Goal: Communication & Community: Answer question/provide support

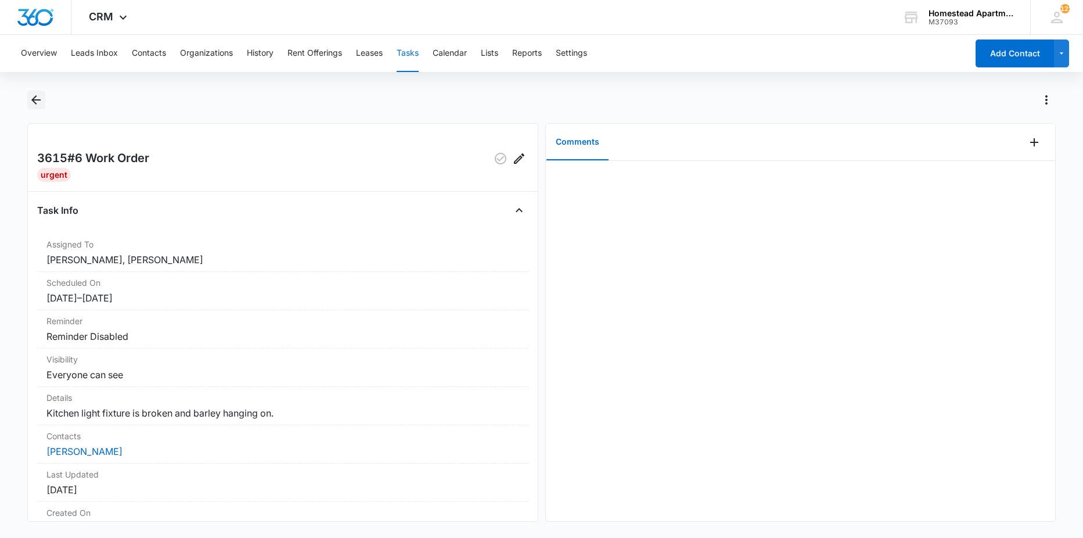
click at [40, 105] on icon "Back" at bounding box center [36, 100] width 14 height 14
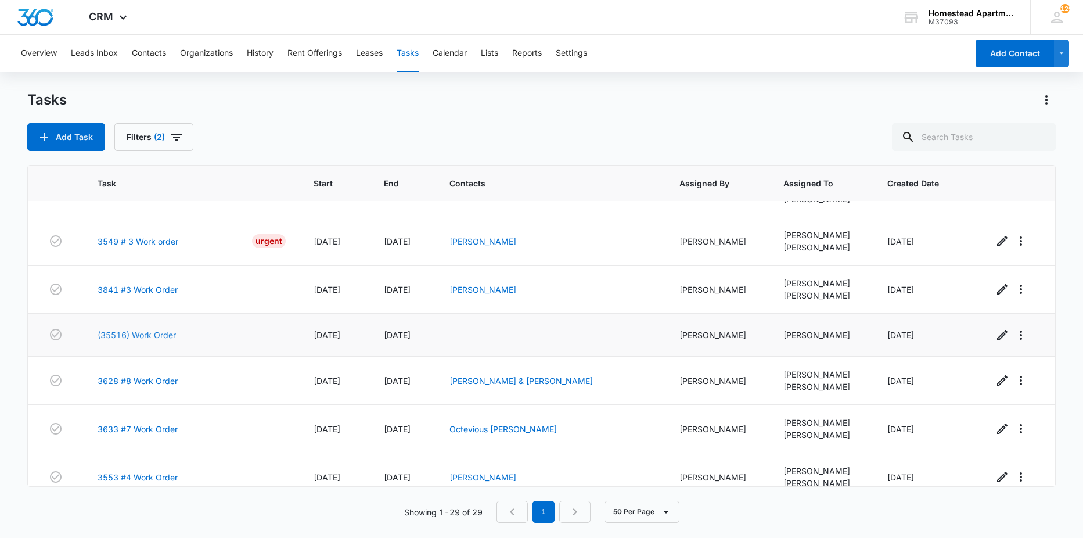
scroll to position [406, 0]
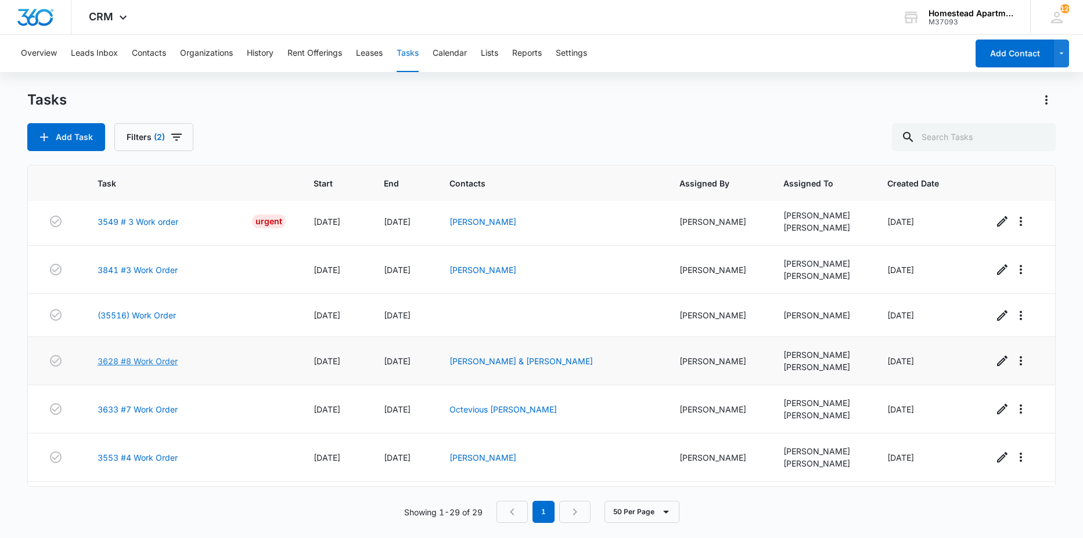
click at [157, 361] on link "3628 #8 Work Order" at bounding box center [138, 361] width 80 height 12
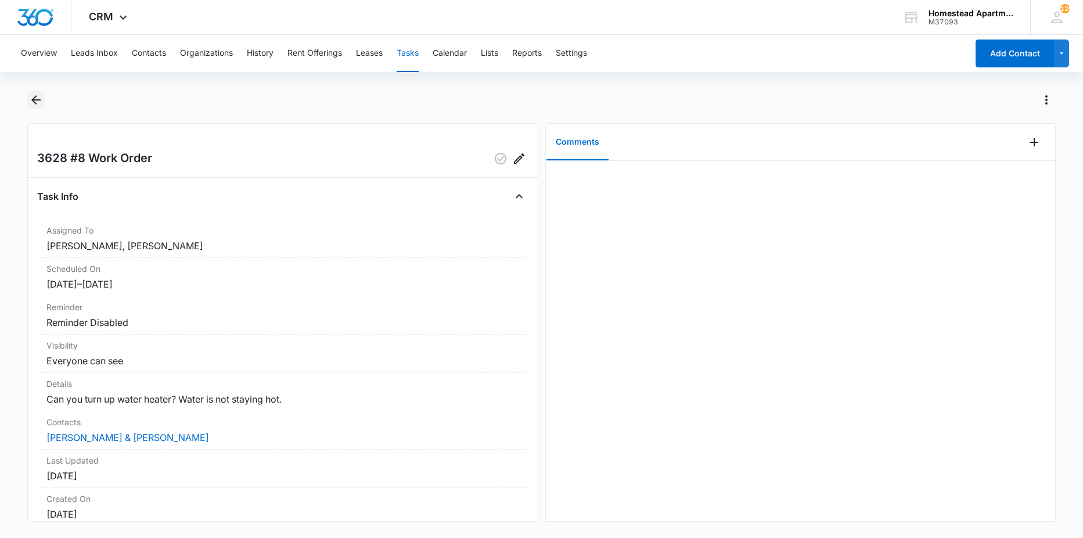
click at [35, 95] on icon "Back" at bounding box center [36, 100] width 14 height 14
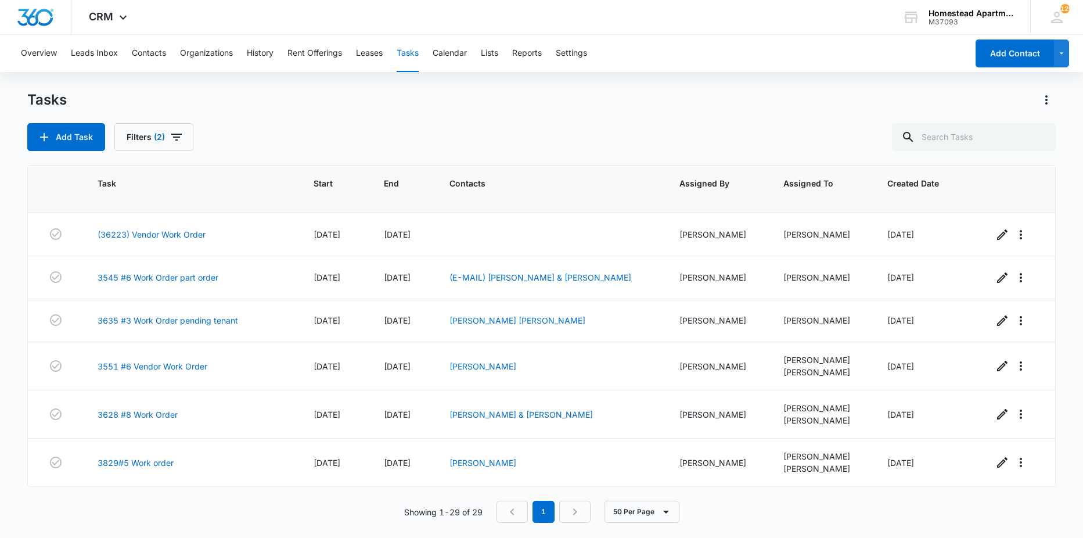
scroll to position [174, 0]
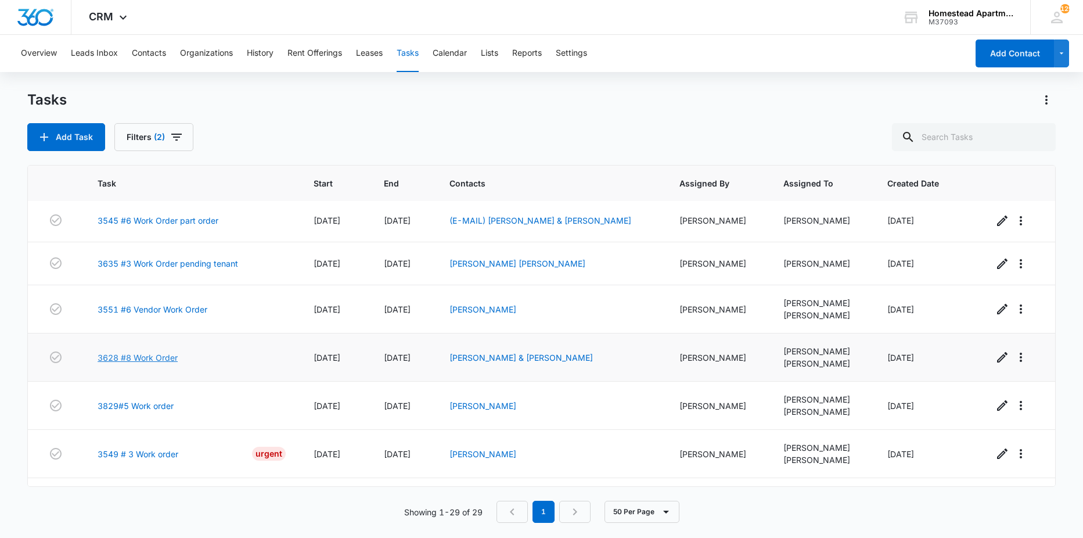
click at [151, 354] on link "3628 #8 Work Order" at bounding box center [138, 357] width 80 height 12
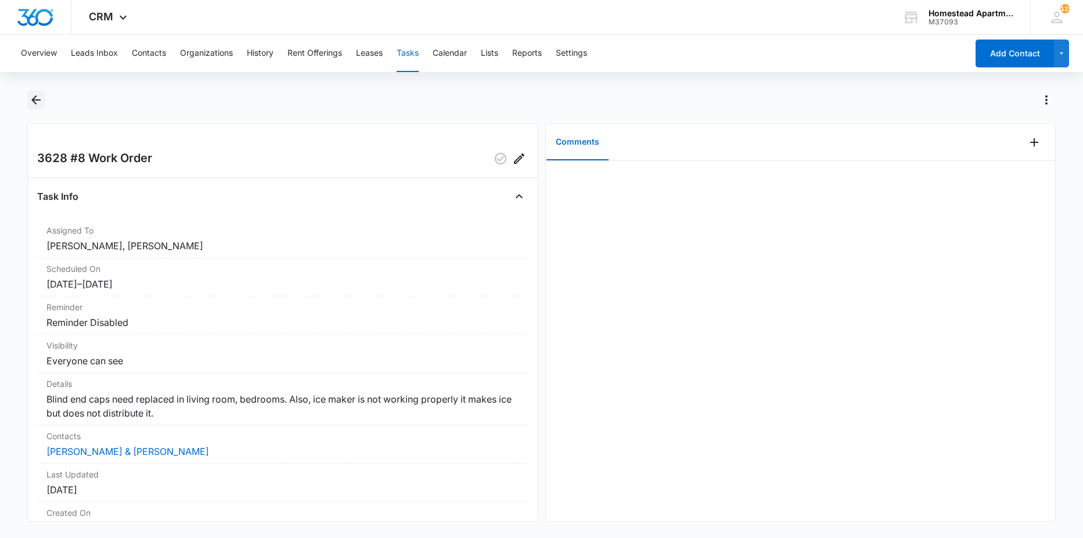
click at [43, 100] on icon "Back" at bounding box center [36, 100] width 14 height 14
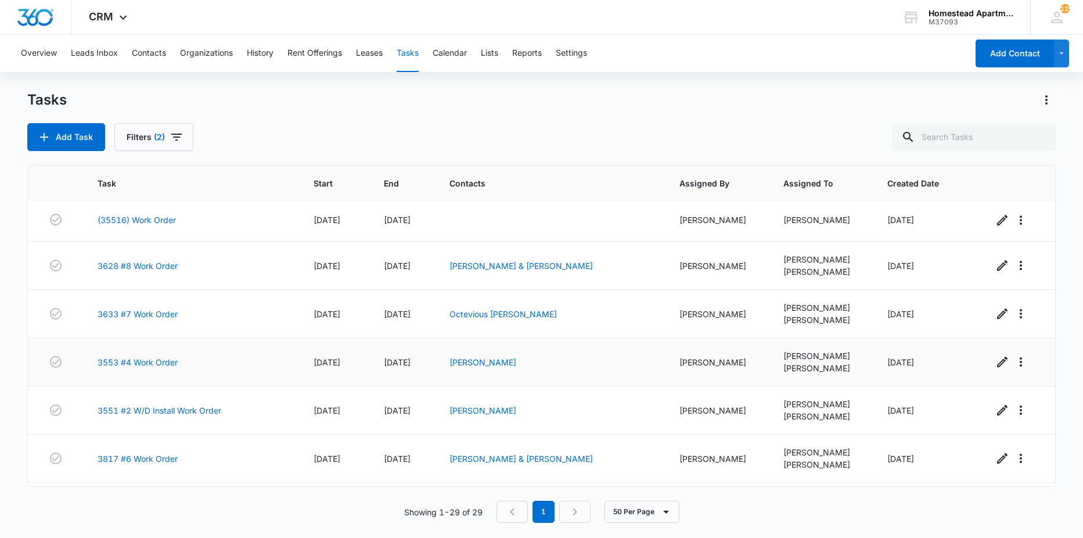
scroll to position [522, 0]
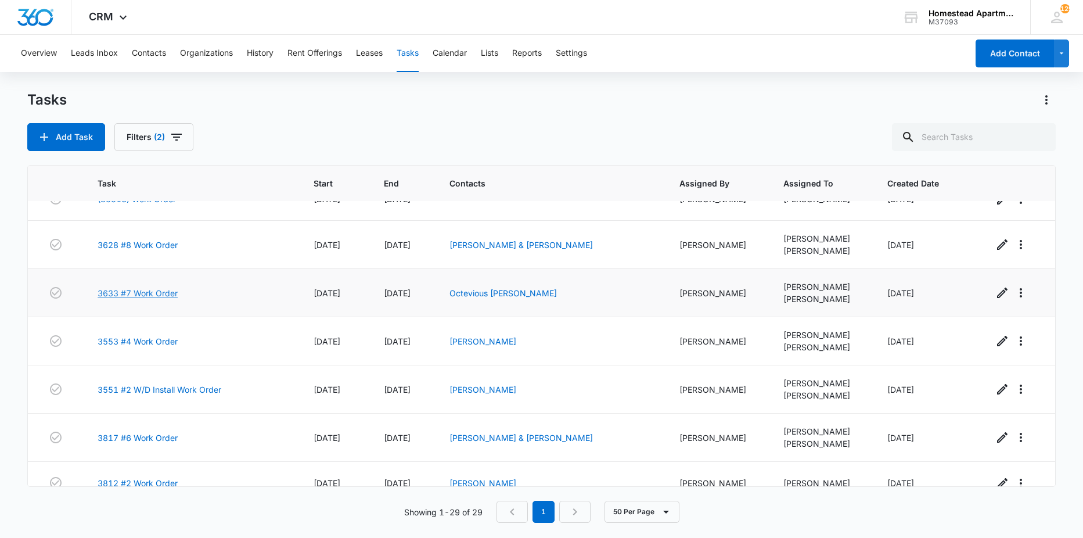
click at [161, 291] on link "3633 #7 Work Order" at bounding box center [138, 293] width 80 height 12
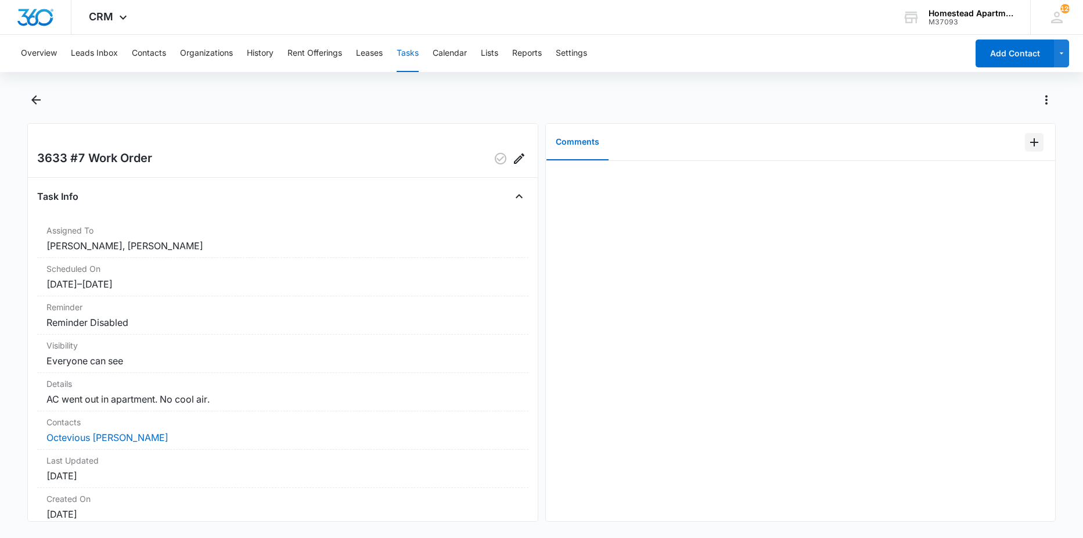
click at [1027, 142] on icon "Add Comment" at bounding box center [1034, 142] width 14 height 14
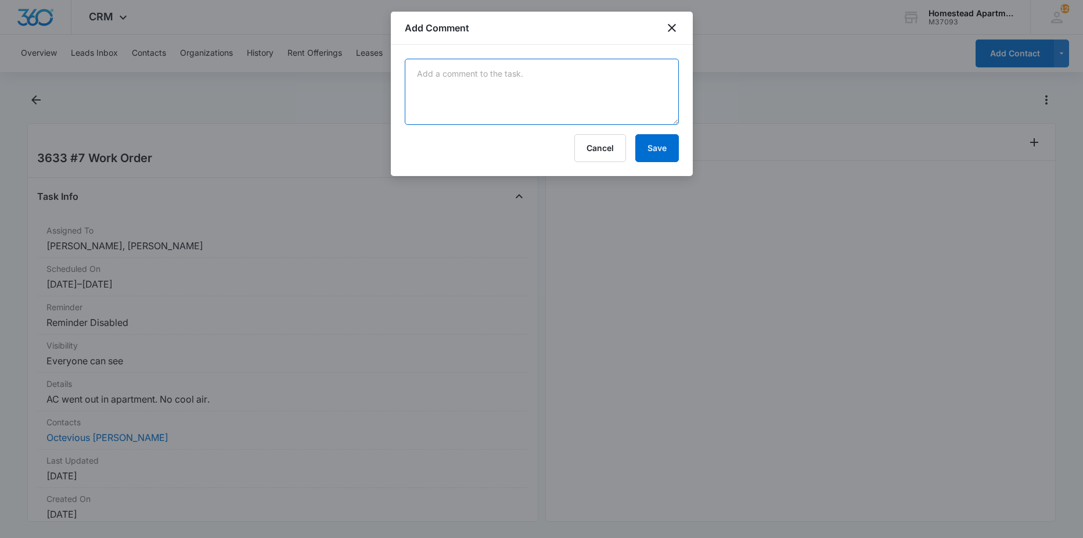
click at [502, 77] on textarea at bounding box center [542, 92] width 274 height 66
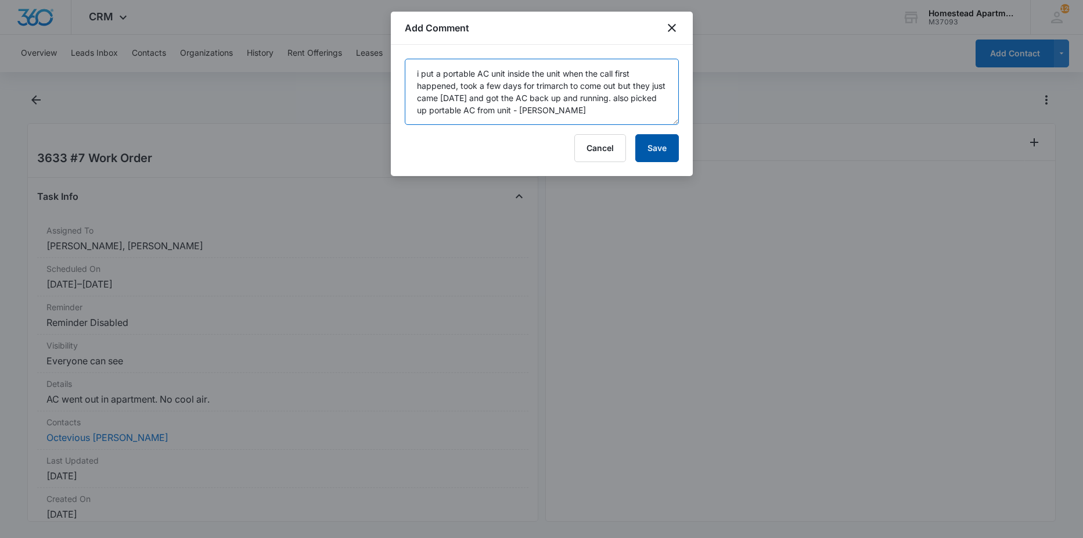
type textarea "i put a portable AC unit inside the unit when the call first happened, took a f…"
click at [650, 143] on button "Save" at bounding box center [657, 148] width 44 height 28
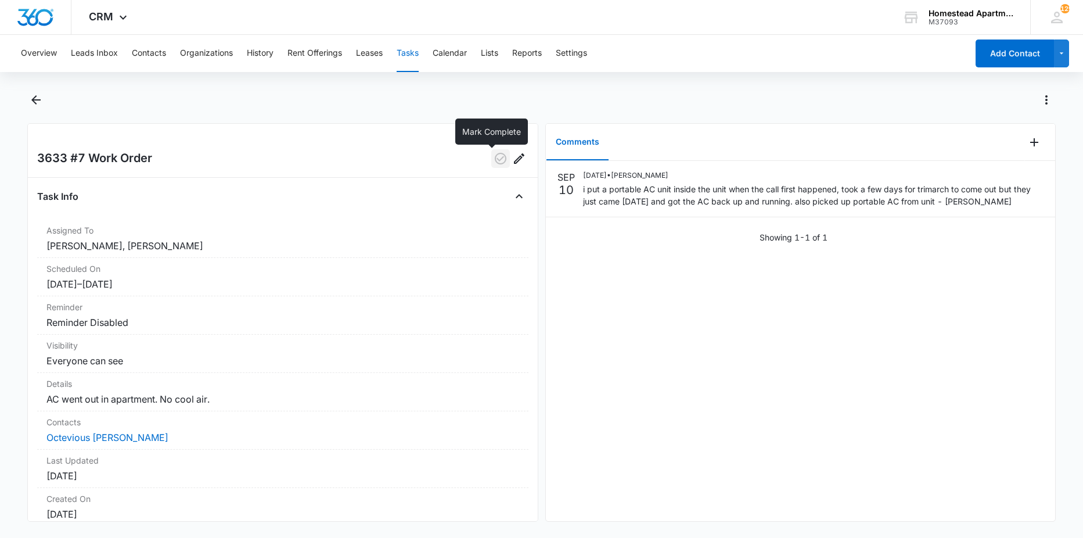
click at [495, 158] on icon "button" at bounding box center [501, 159] width 12 height 12
click at [35, 104] on icon "Back" at bounding box center [36, 100] width 14 height 14
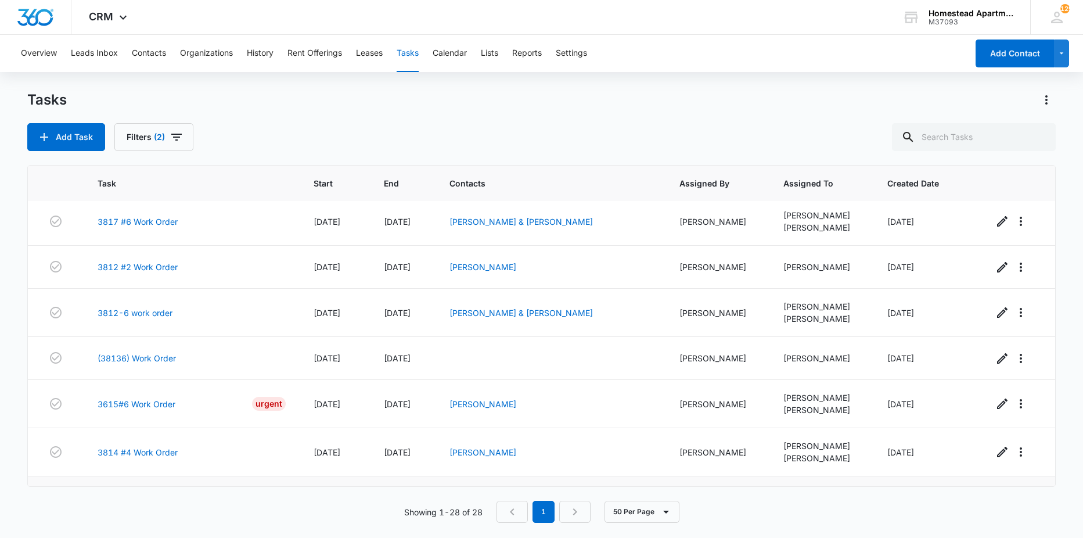
scroll to position [632, 0]
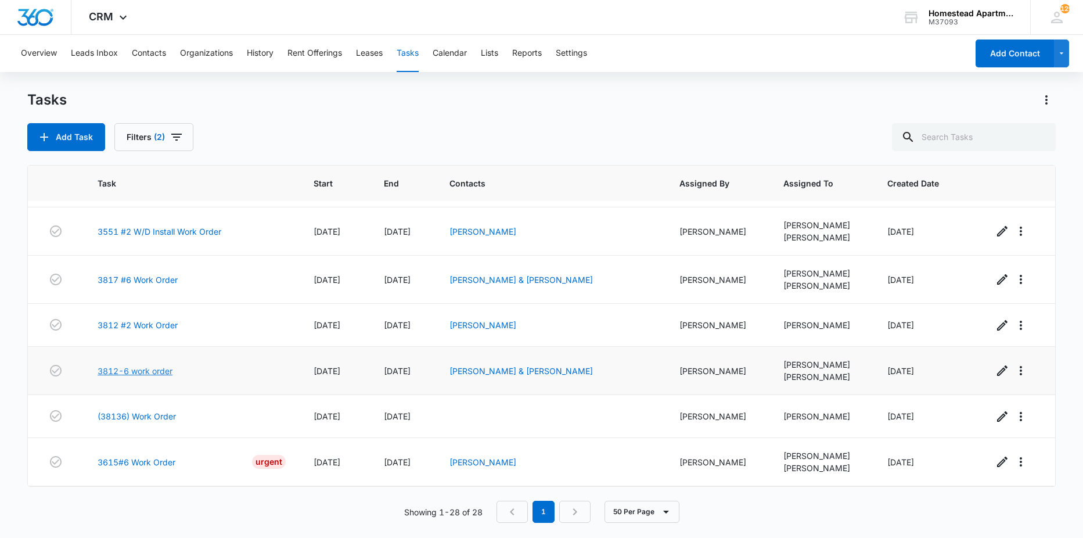
click at [158, 373] on link "3812-6 work order" at bounding box center [135, 371] width 75 height 12
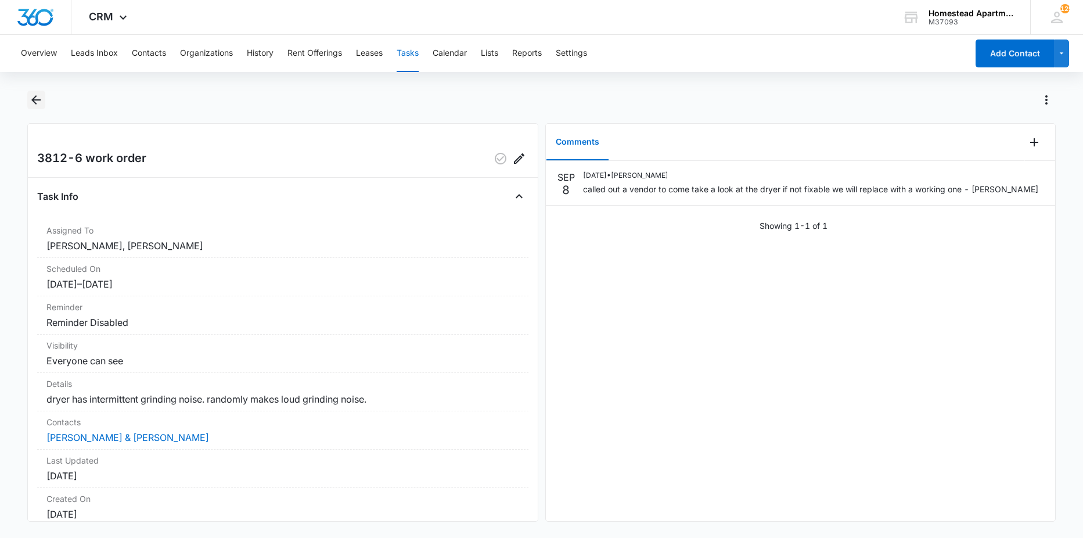
click at [36, 92] on button "Back" at bounding box center [36, 100] width 18 height 19
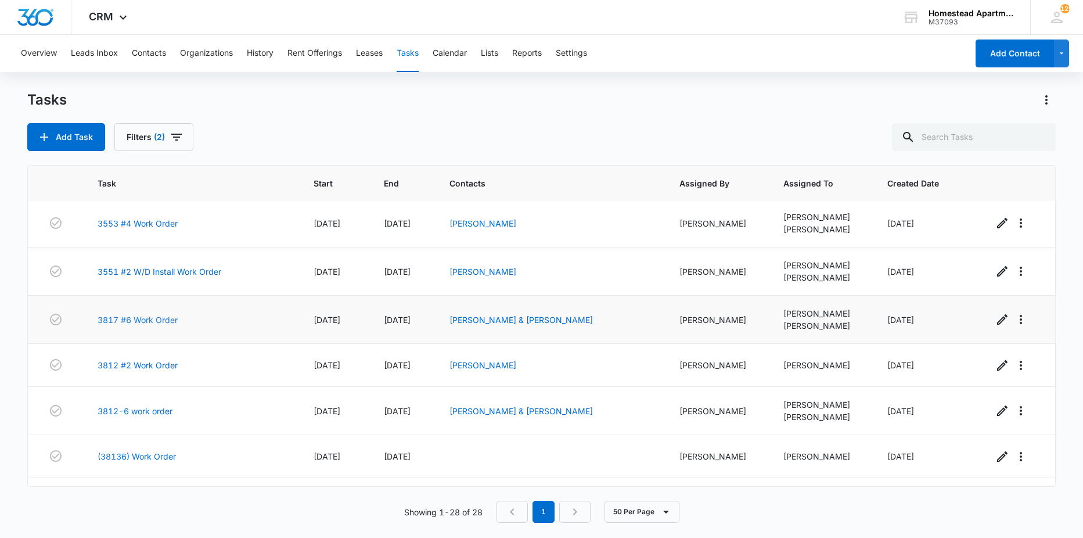
scroll to position [574, 0]
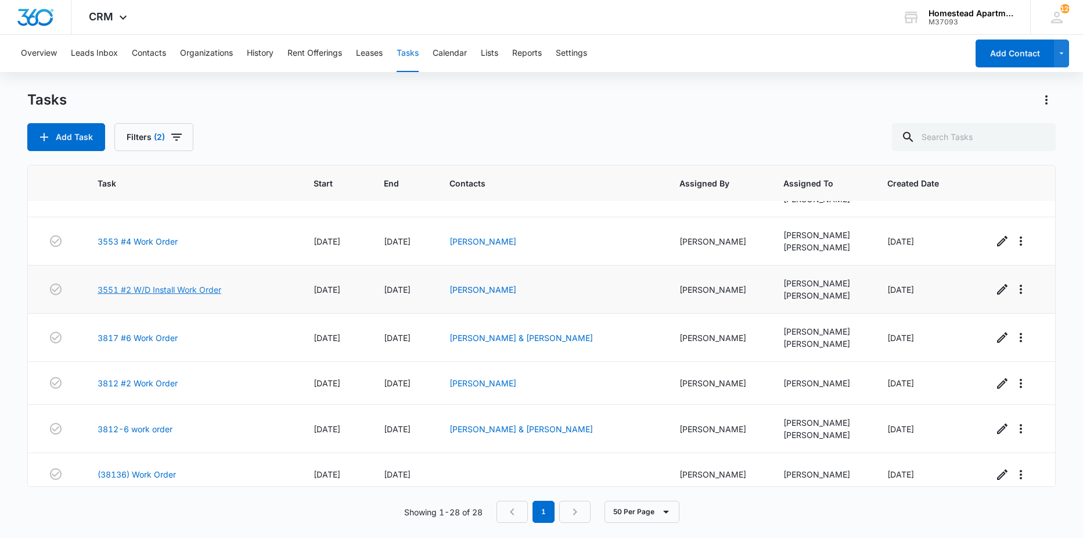
click at [150, 291] on link "3551 #2 W/D Install Work Order" at bounding box center [160, 289] width 124 height 12
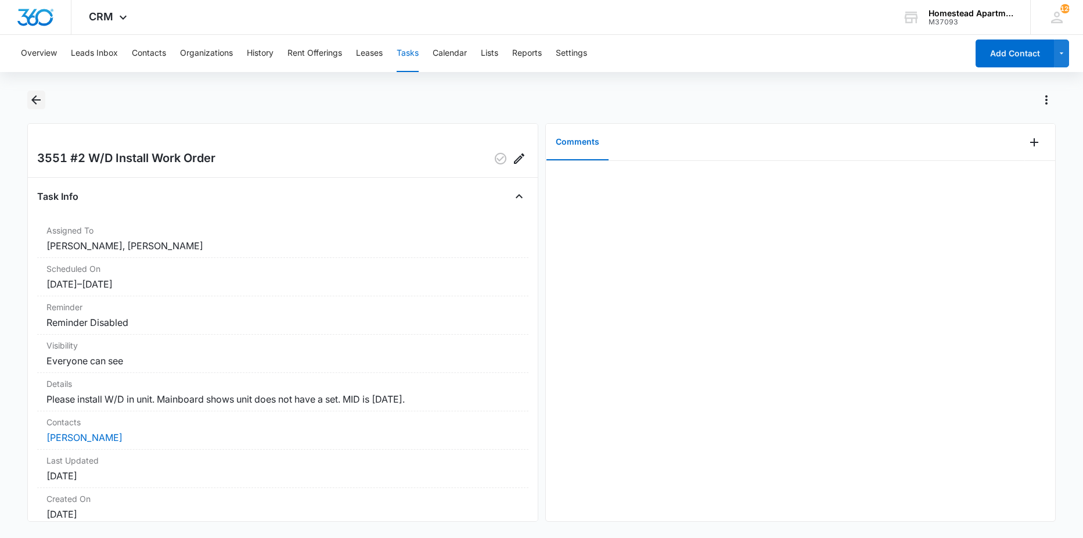
click at [33, 95] on icon "Back" at bounding box center [36, 100] width 14 height 14
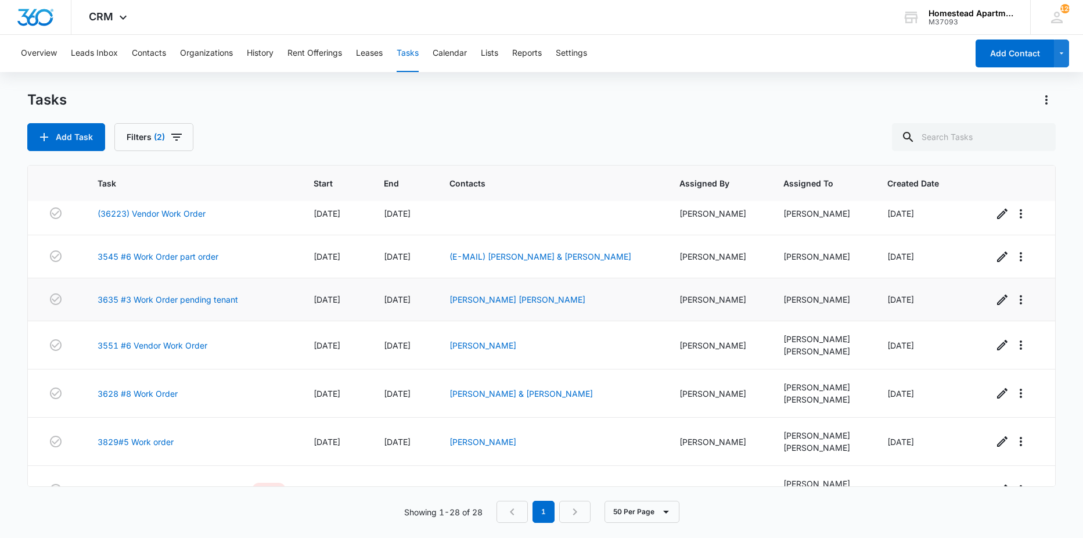
scroll to position [174, 0]
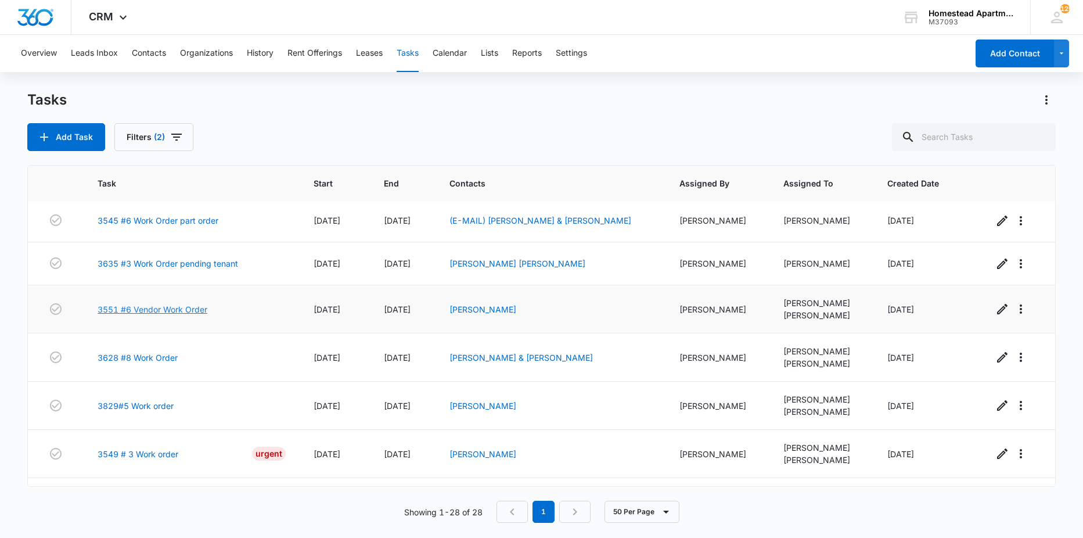
click at [176, 308] on link "3551 #6 Vendor Work Order" at bounding box center [153, 309] width 110 height 12
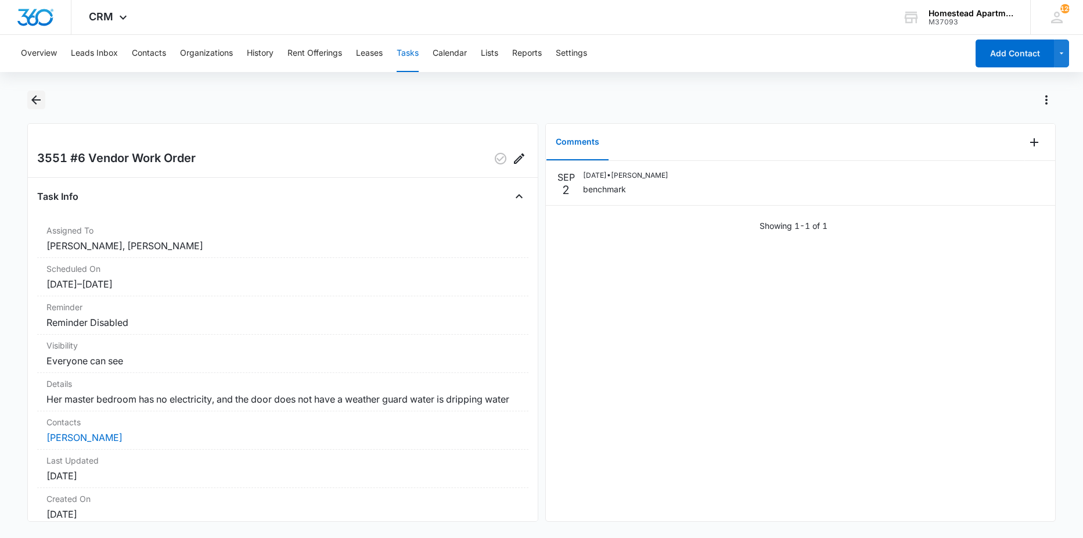
click at [35, 99] on icon "Back" at bounding box center [36, 100] width 14 height 14
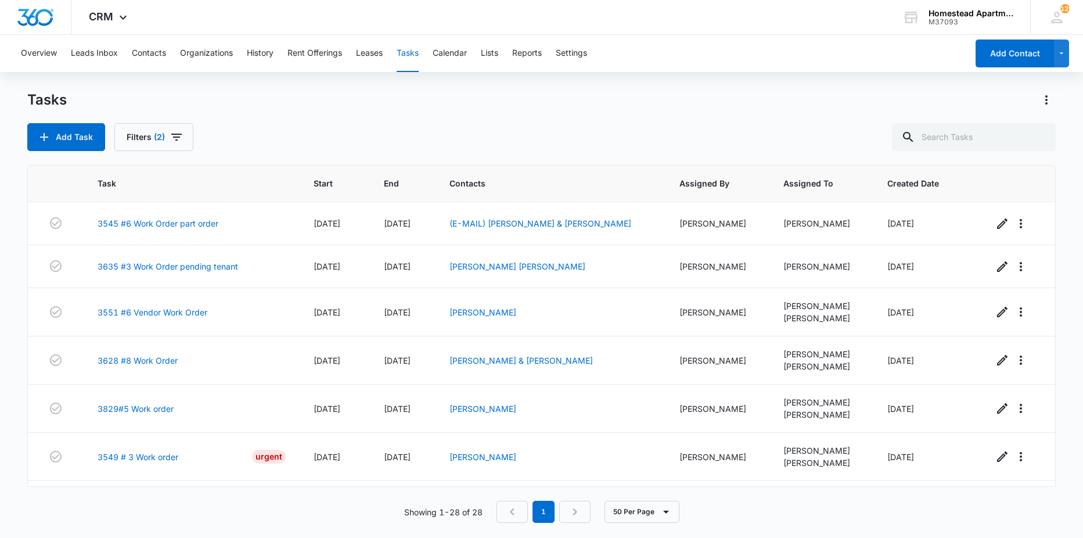
scroll to position [174, 0]
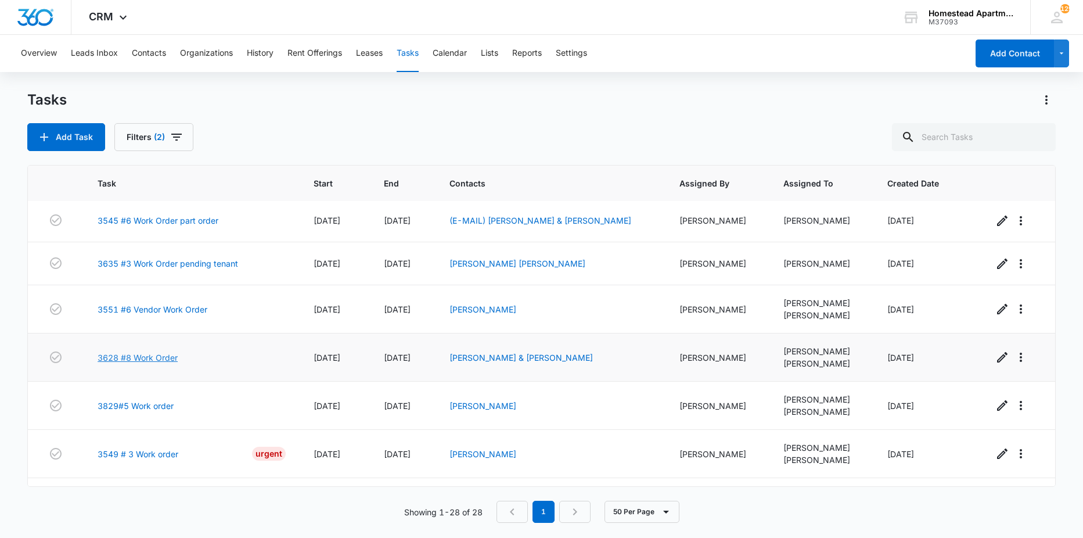
click at [158, 358] on link "3628 #8 Work Order" at bounding box center [138, 357] width 80 height 12
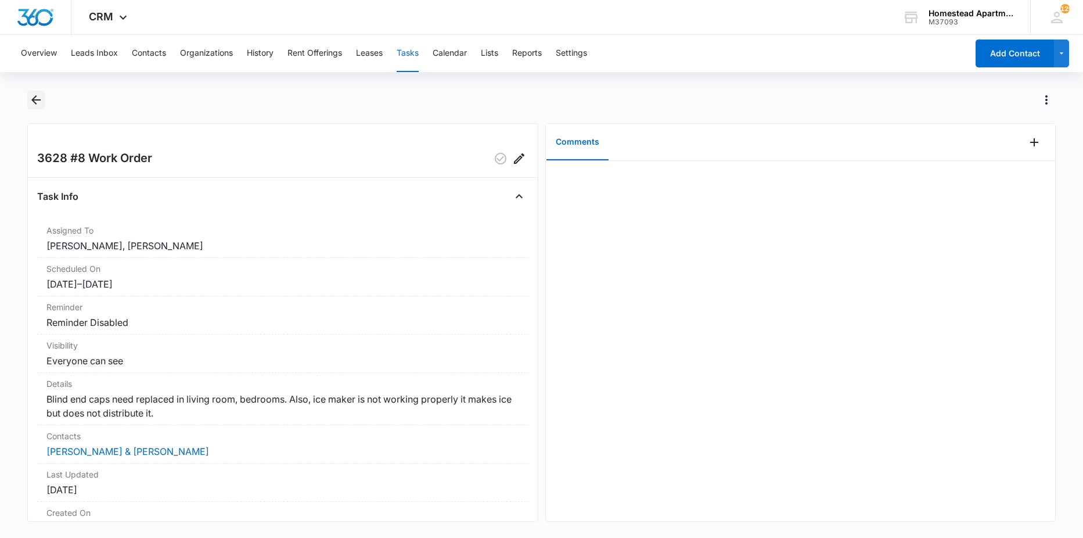
click at [31, 98] on icon "Back" at bounding box center [36, 100] width 14 height 14
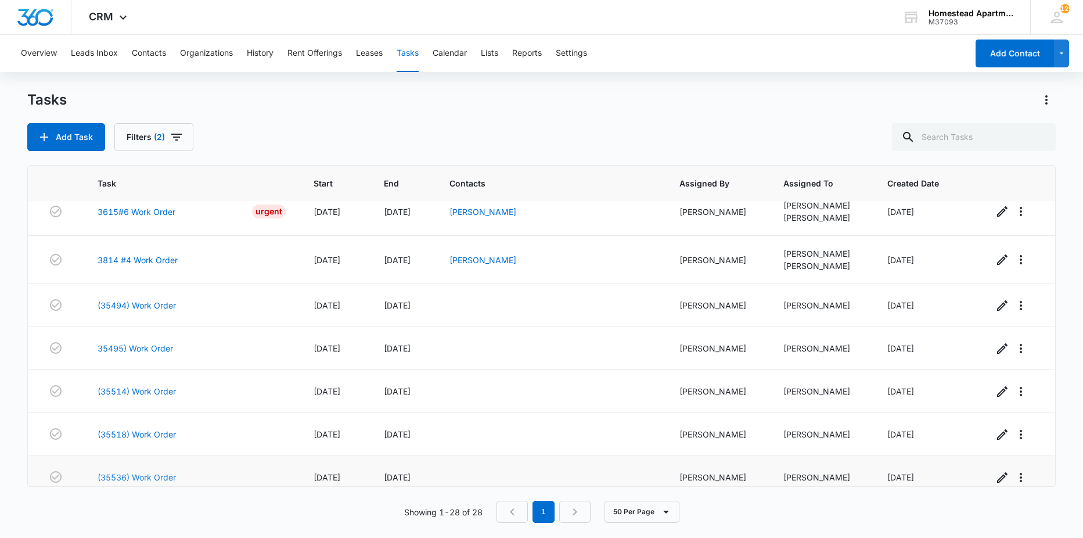
scroll to position [981, 0]
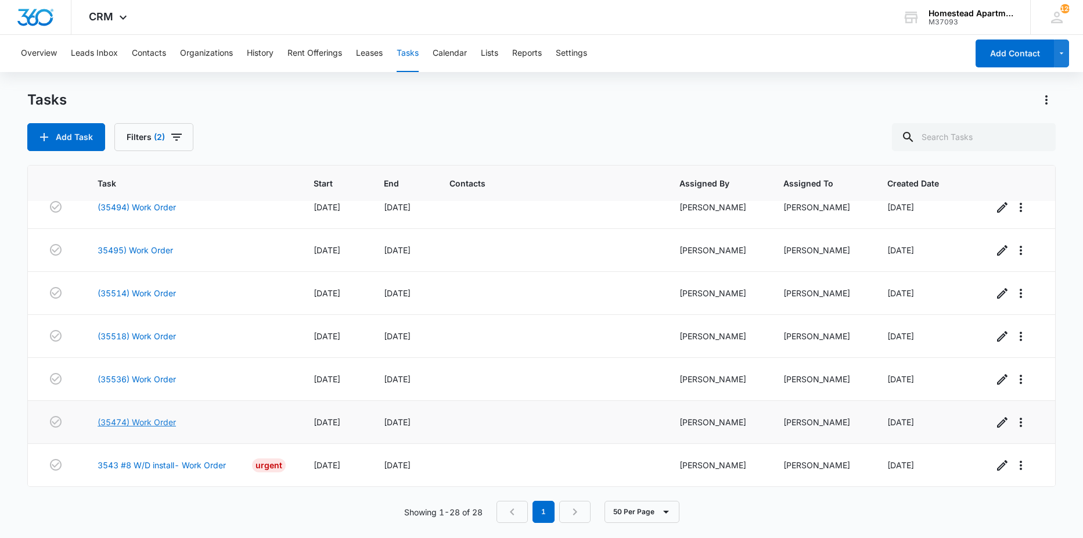
click at [152, 421] on link "(35474) Work Order" at bounding box center [137, 422] width 78 height 12
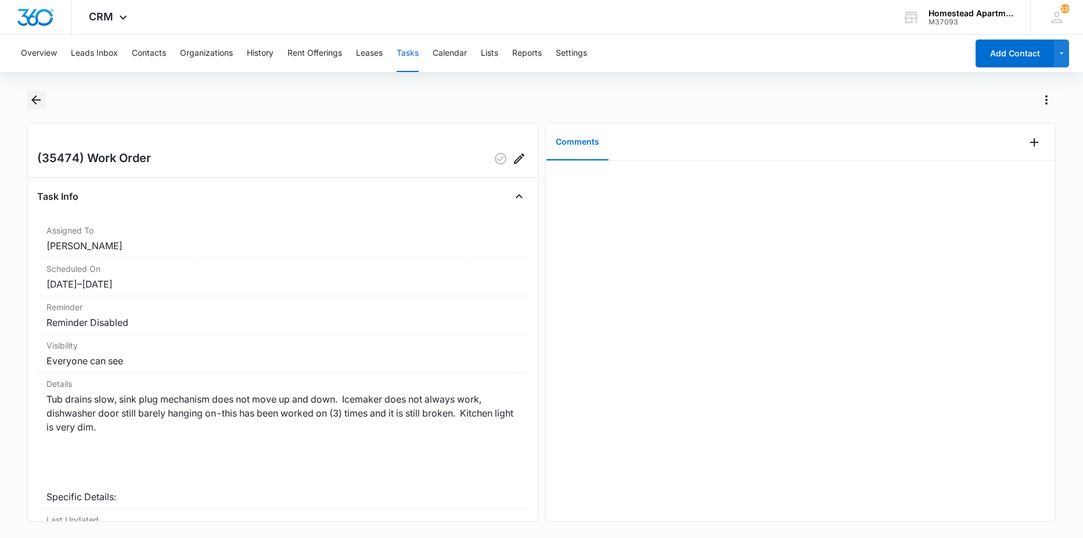
click at [36, 103] on icon "Back" at bounding box center [35, 99] width 9 height 9
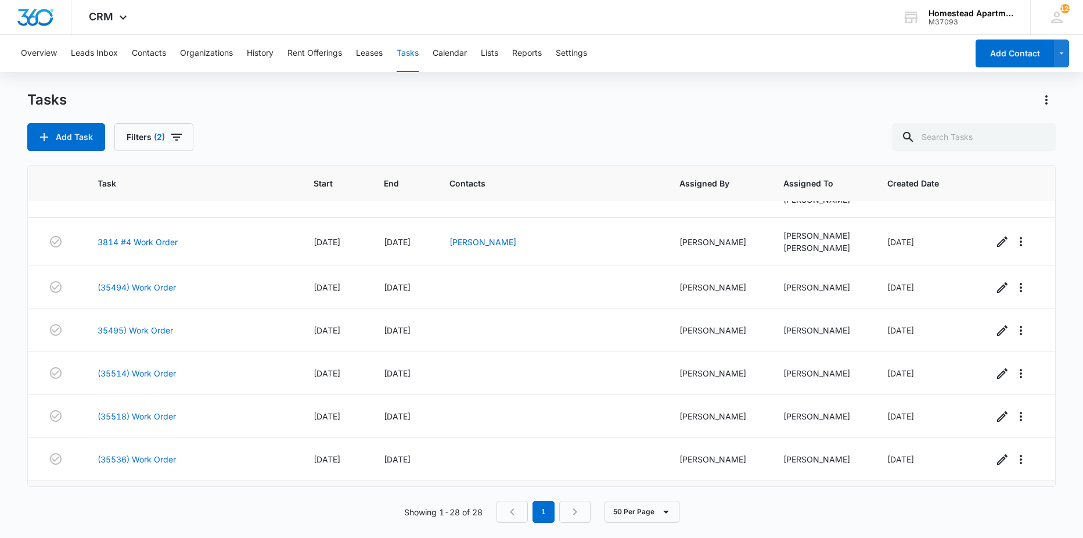
scroll to position [981, 0]
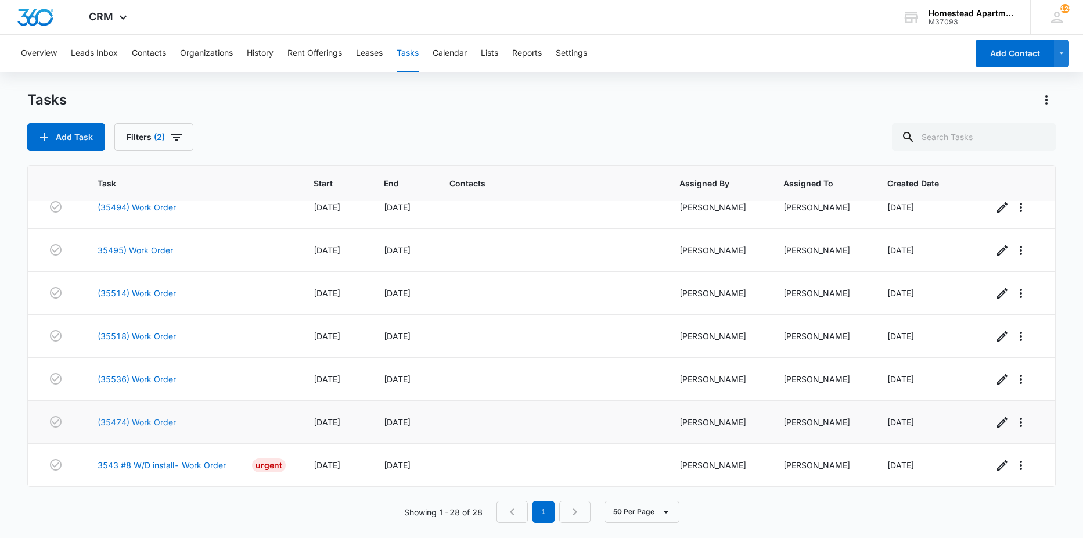
click at [159, 416] on link "(35474) Work Order" at bounding box center [137, 422] width 78 height 12
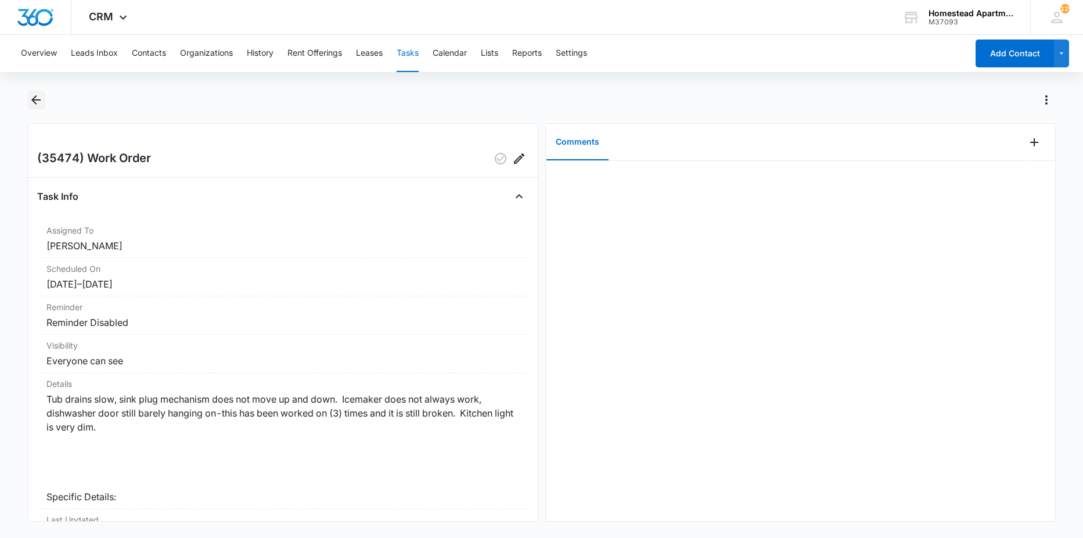
click at [36, 101] on icon "Back" at bounding box center [36, 100] width 14 height 14
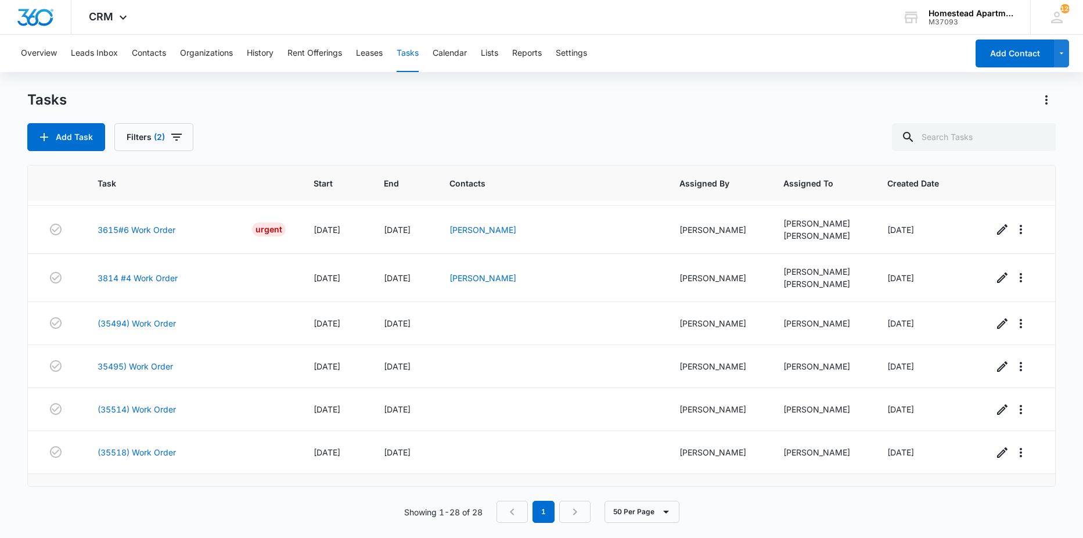
scroll to position [806, 0]
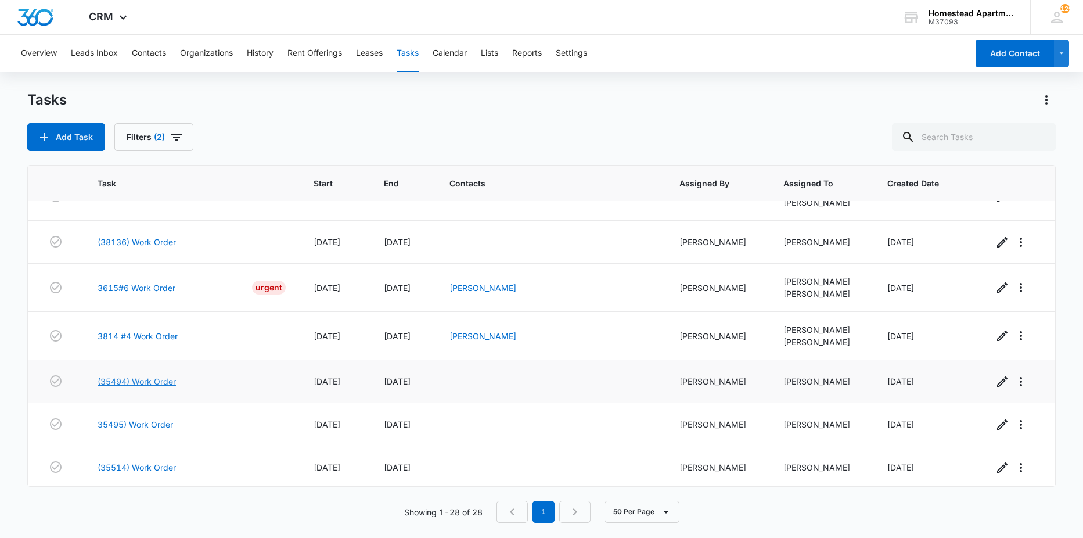
click at [153, 381] on link "(35494) Work Order" at bounding box center [137, 381] width 78 height 12
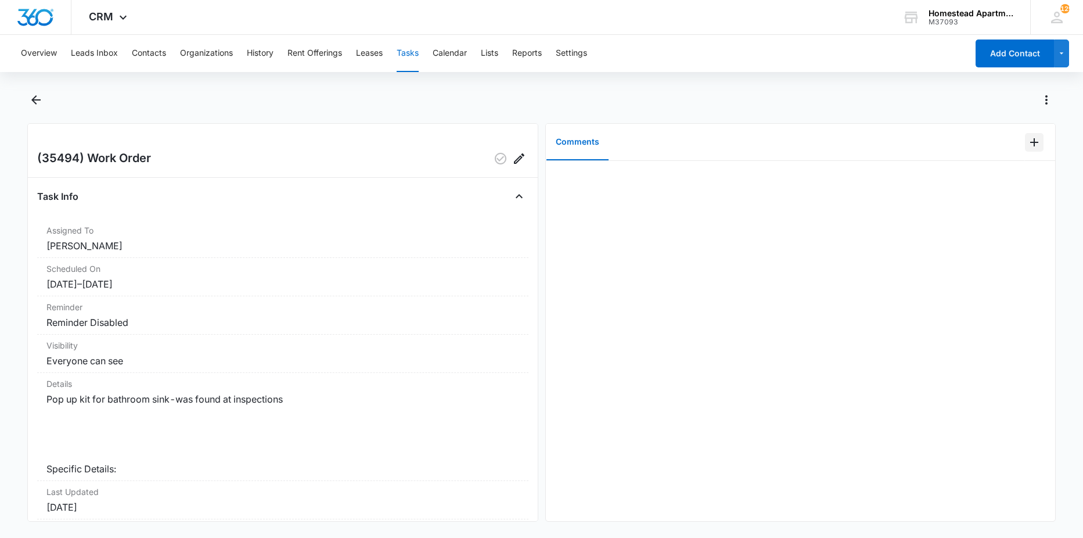
click at [1027, 144] on icon "Add Comment" at bounding box center [1034, 142] width 14 height 14
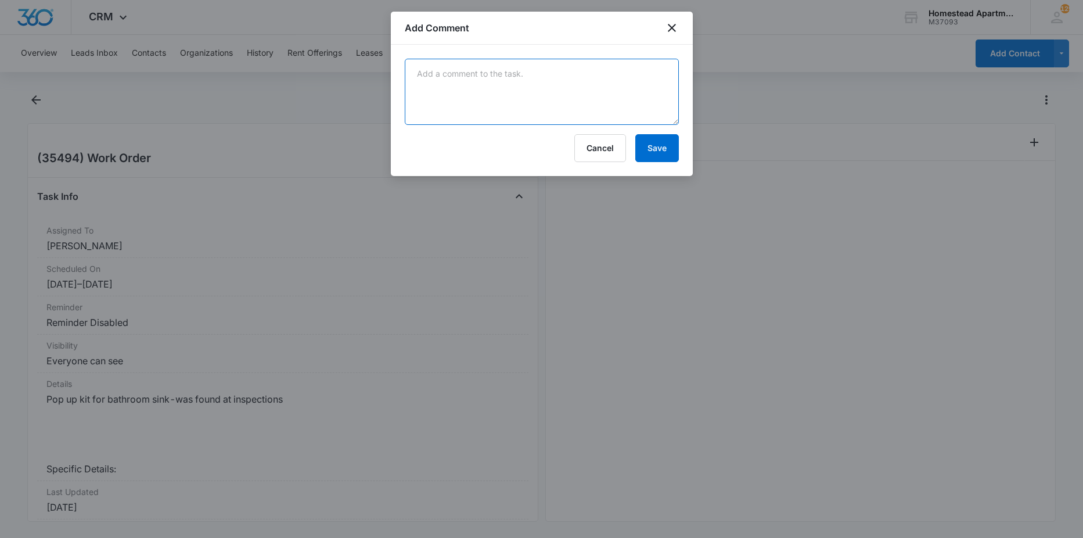
click at [589, 84] on textarea at bounding box center [542, 92] width 274 height 66
type textarea "got new pop kit installed - [PERSON_NAME]"
click at [672, 157] on button "Save" at bounding box center [657, 148] width 44 height 28
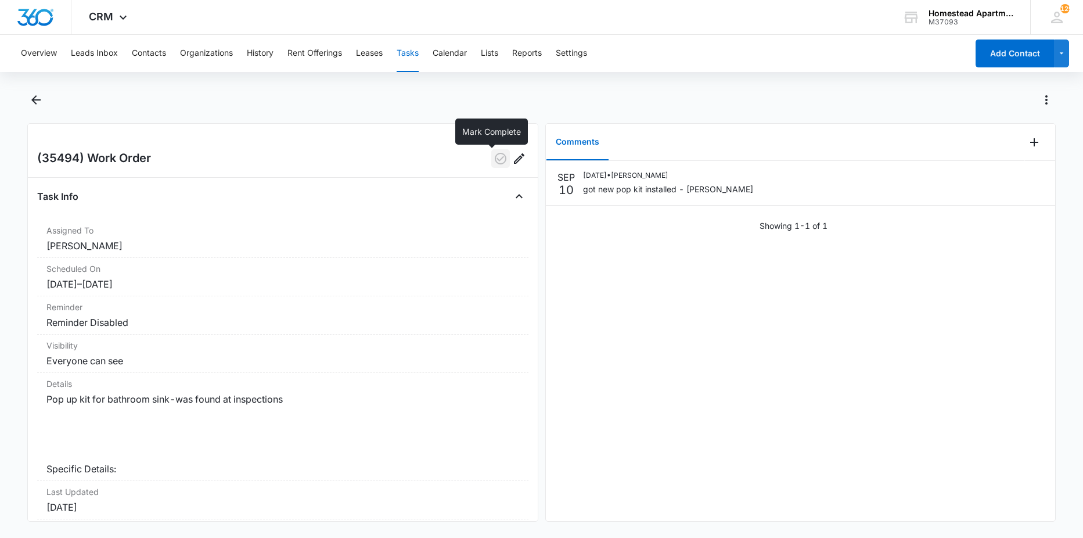
click at [493, 155] on icon "button" at bounding box center [500, 159] width 14 height 14
click at [42, 95] on icon "Back" at bounding box center [36, 100] width 14 height 14
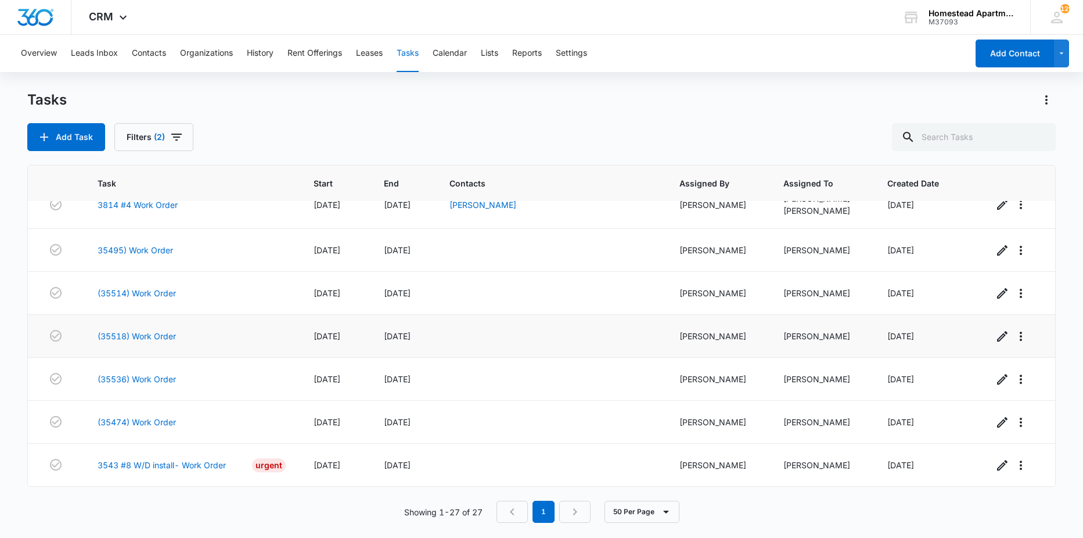
scroll to position [880, 0]
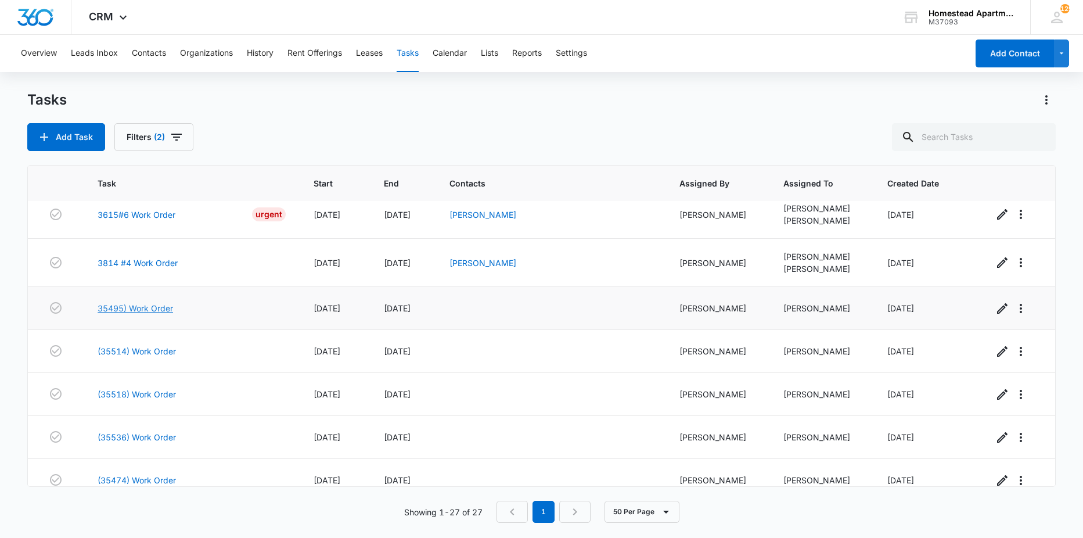
click at [149, 308] on link "35495) Work Order" at bounding box center [135, 308] width 75 height 12
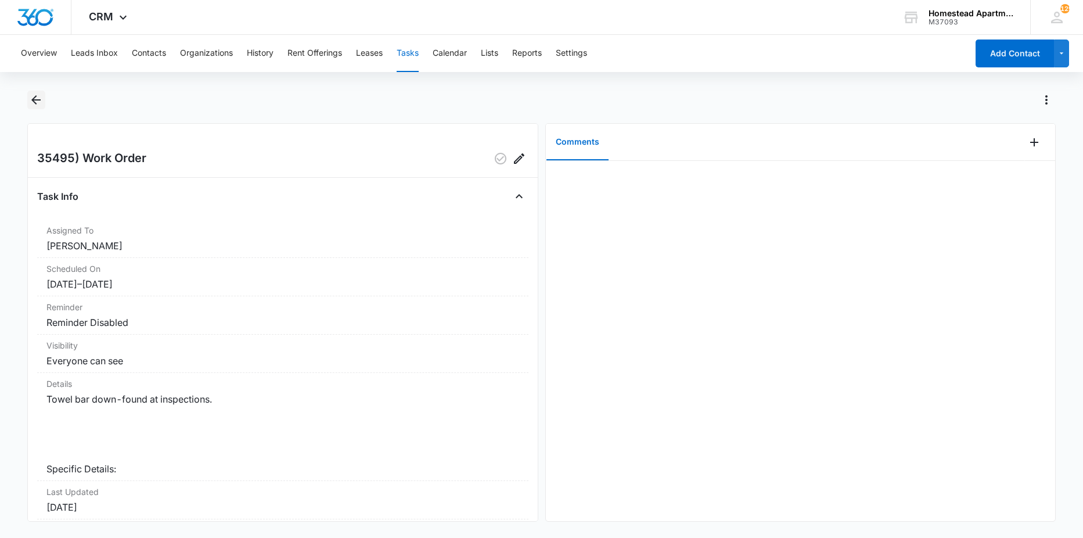
click at [37, 96] on icon "Back" at bounding box center [36, 100] width 14 height 14
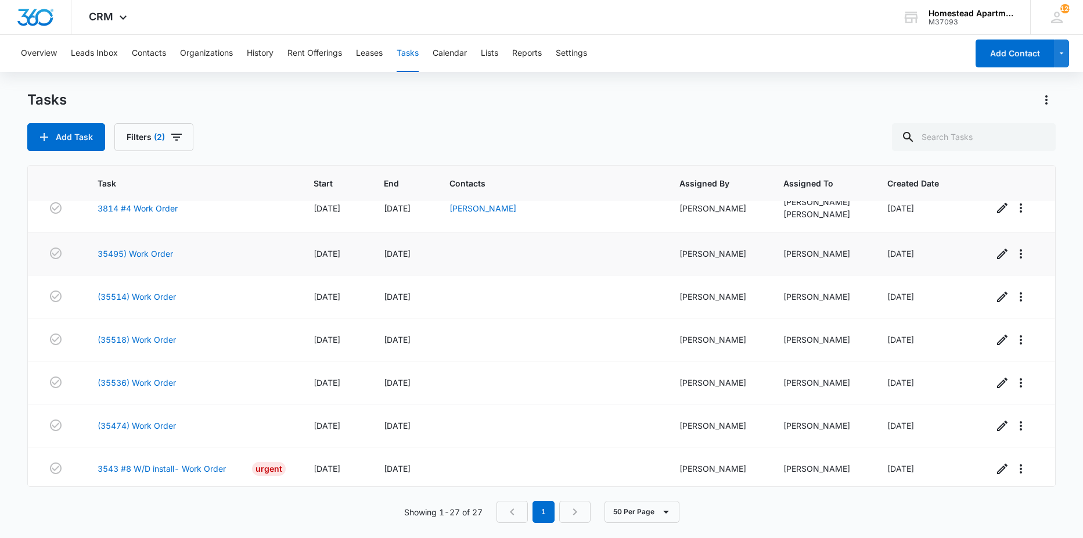
scroll to position [938, 0]
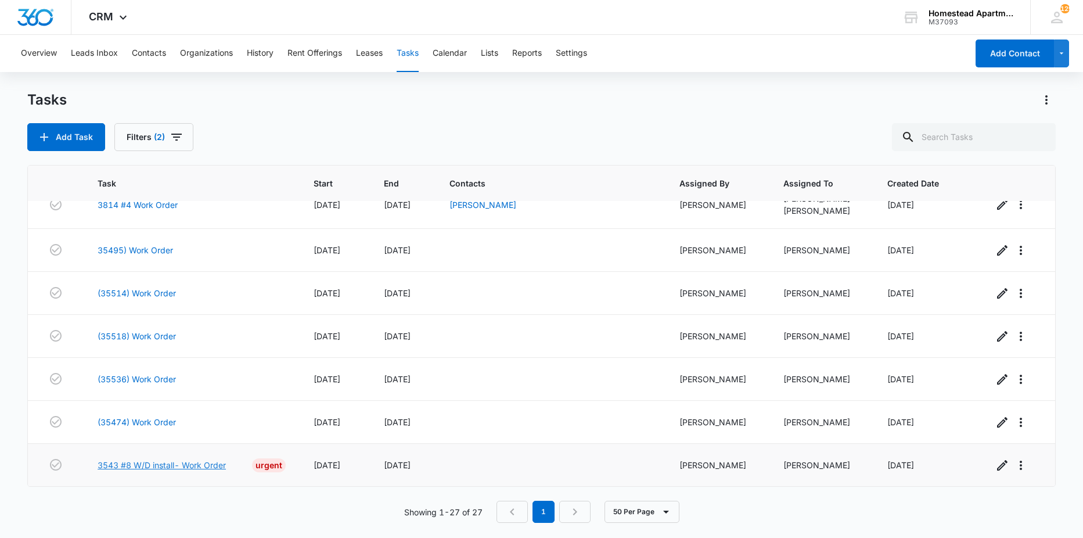
click at [175, 468] on link "3543 #8 W/D install- Work Order" at bounding box center [162, 465] width 128 height 12
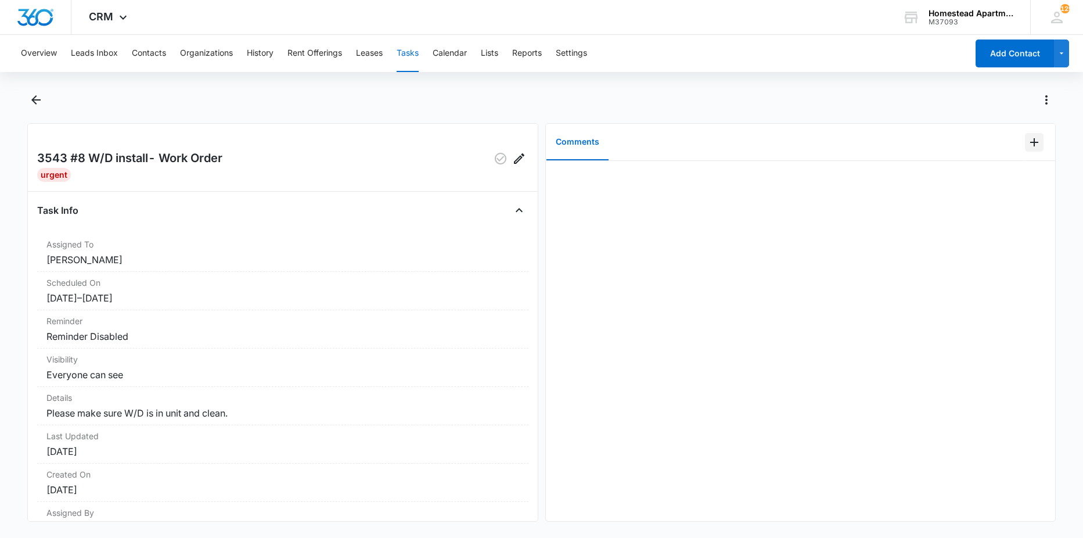
click at [1029, 140] on icon "Add Comment" at bounding box center [1034, 142] width 14 height 14
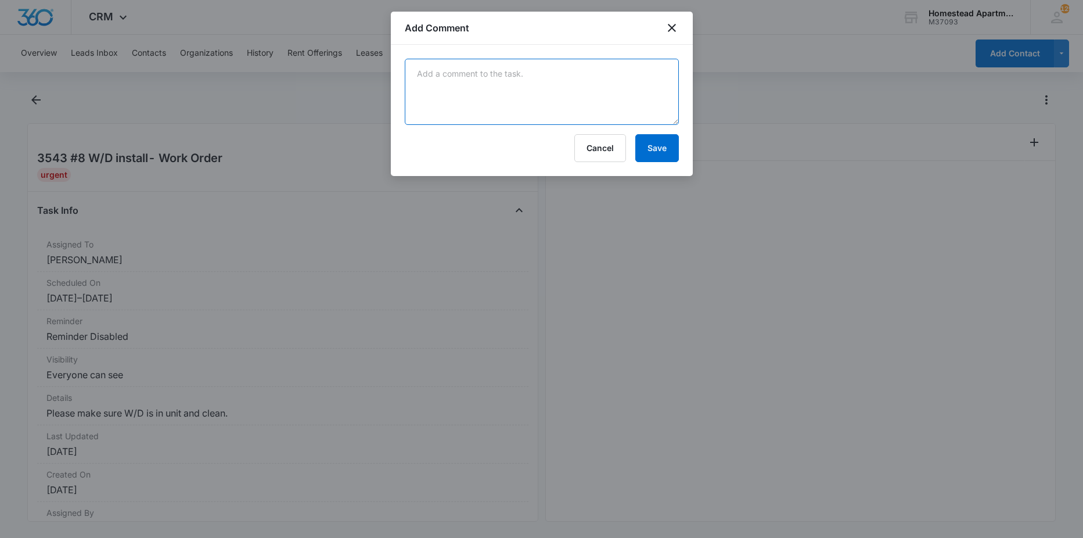
click at [616, 89] on textarea at bounding box center [542, 92] width 274 height 66
type textarea "there is"
click at [646, 157] on button "Save" at bounding box center [657, 148] width 44 height 28
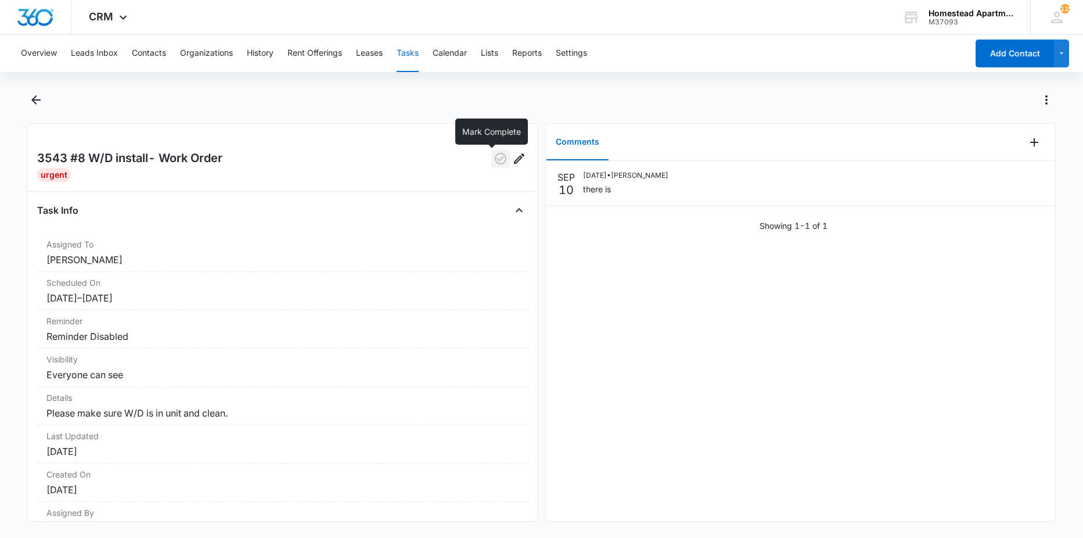
click at [493, 156] on icon "button" at bounding box center [500, 159] width 14 height 14
click at [40, 104] on icon "Back" at bounding box center [36, 100] width 14 height 14
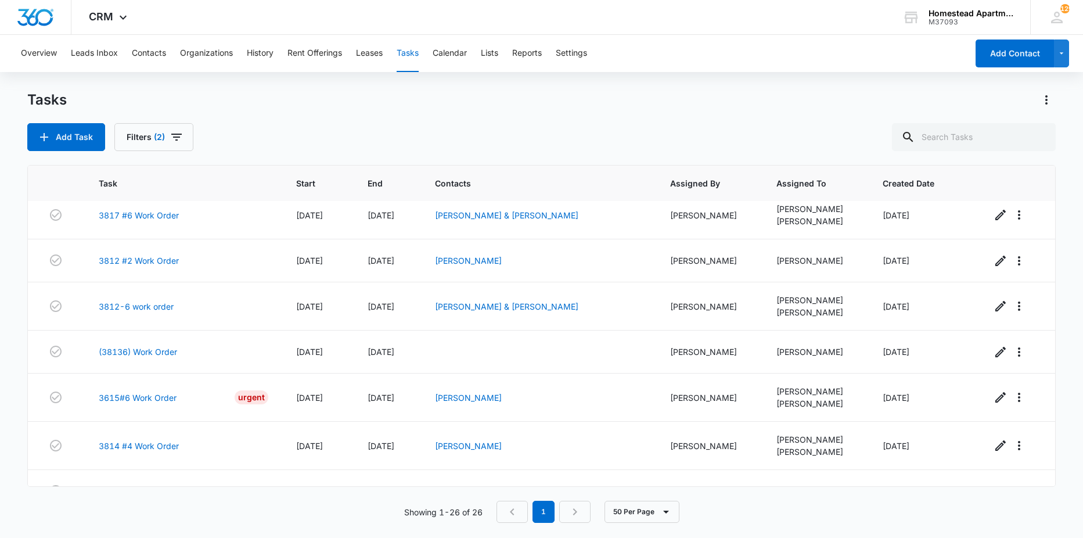
scroll to position [895, 0]
